Goal: Information Seeking & Learning: Learn about a topic

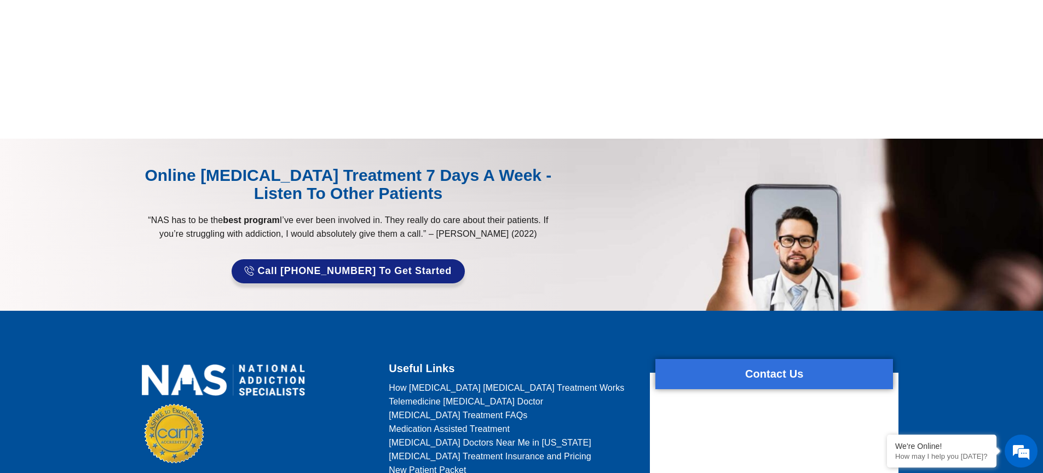
scroll to position [602, 0]
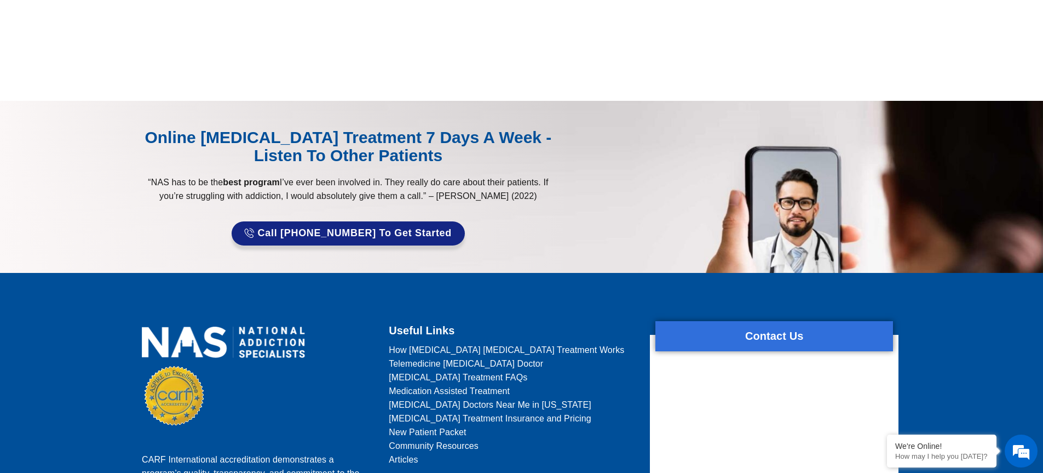
click at [282, 231] on span "Call [PHONE_NUMBER] to Get Started" at bounding box center [355, 233] width 194 height 11
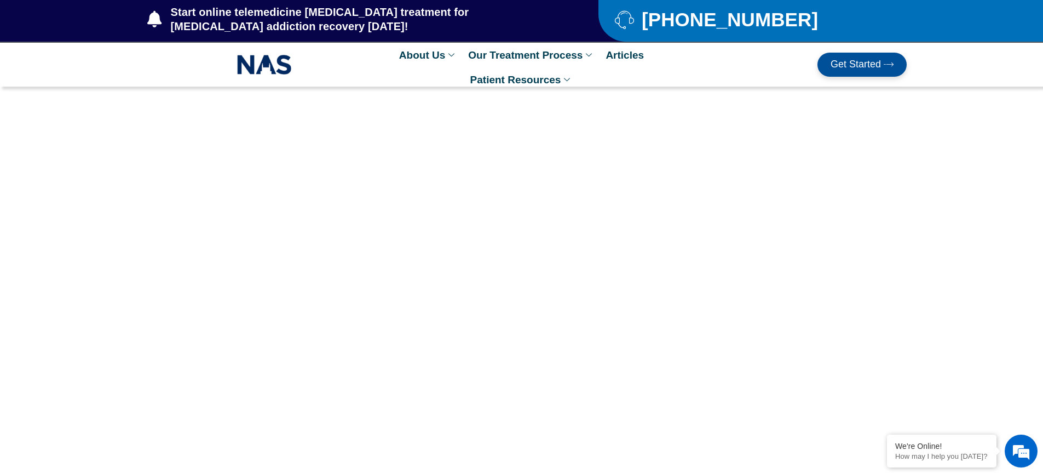
scroll to position [0, 0]
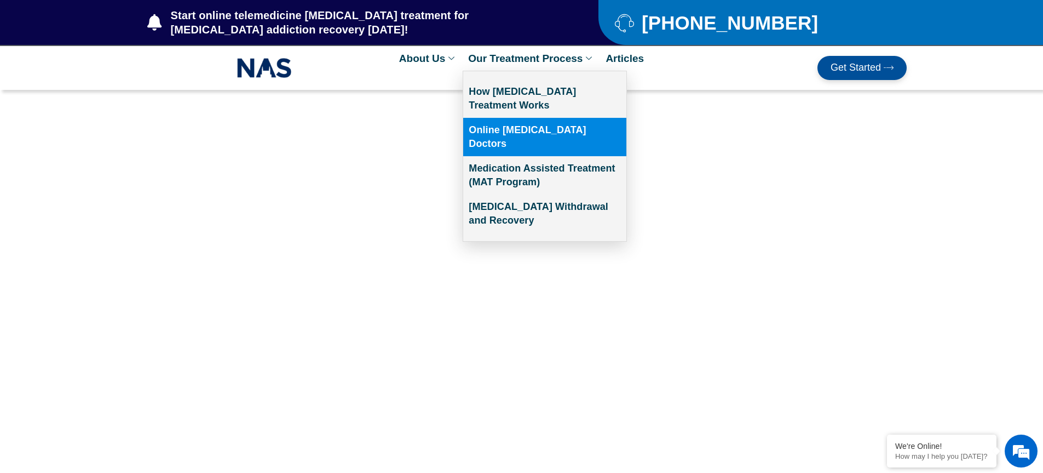
click at [519, 128] on link "Online [MEDICAL_DATA] Doctors" at bounding box center [544, 137] width 163 height 38
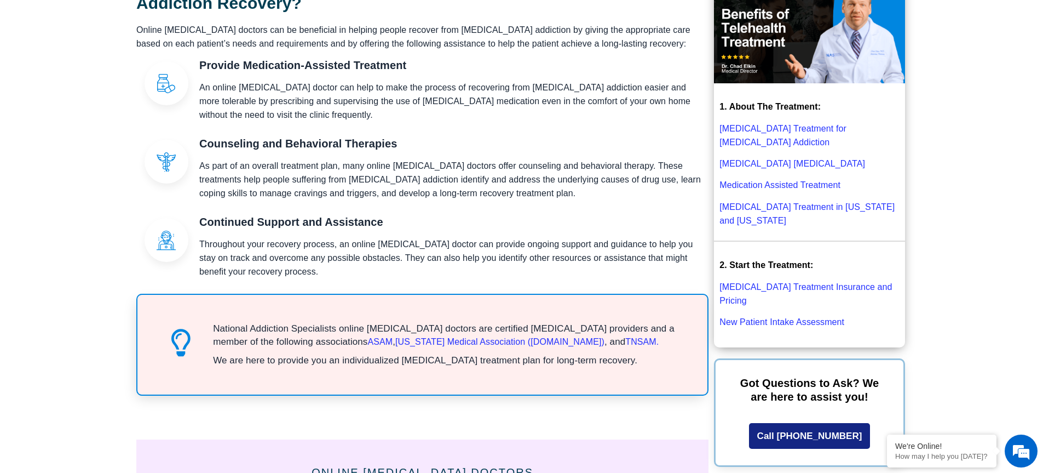
scroll to position [493, 0]
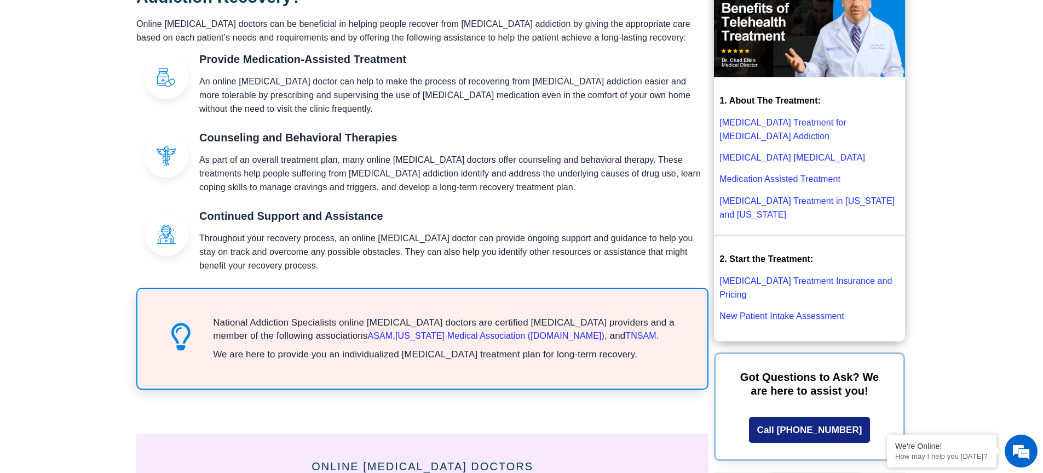
click at [791, 274] on p "[MEDICAL_DATA] Treatment Insurance and Pricing" at bounding box center [809, 287] width 180 height 27
click at [784, 276] on link "[MEDICAL_DATA] Treatment Insurance and Pricing" at bounding box center [805, 287] width 172 height 23
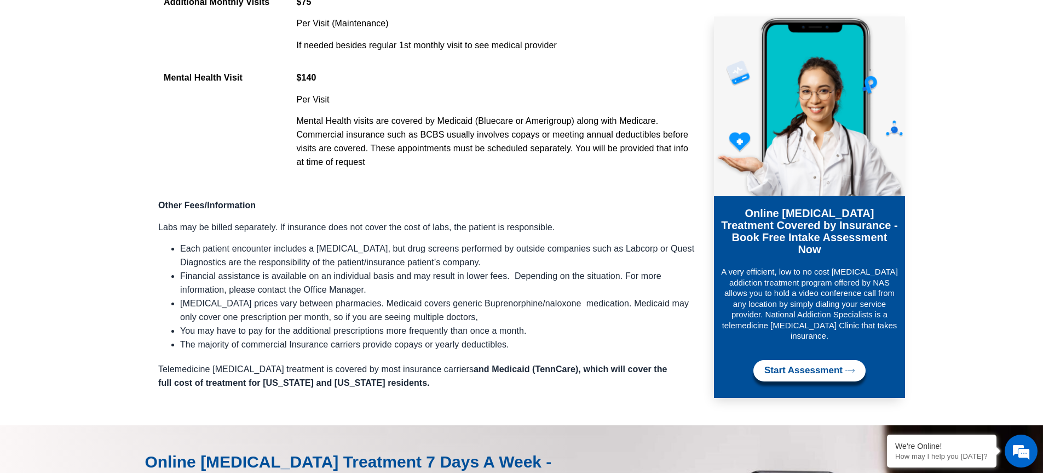
scroll to position [1332, 0]
